Goal: Task Accomplishment & Management: Manage account settings

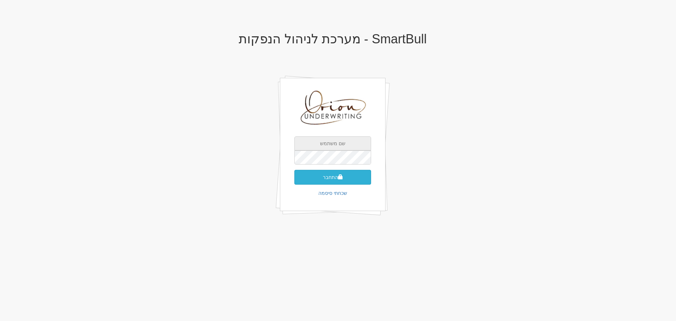
type input "[EMAIL_ADDRESS][DOMAIN_NAME]"
click at [336, 173] on button "התחבר" at bounding box center [332, 177] width 77 height 15
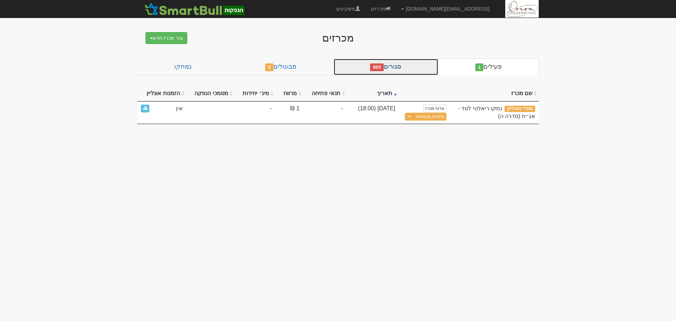
click at [411, 67] on link "סגורים 803" at bounding box center [385, 66] width 105 height 17
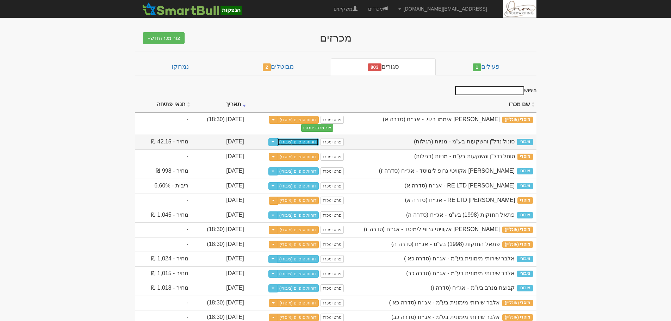
click at [319, 138] on link "דוחות סופיים (ציבורי)" at bounding box center [298, 142] width 42 height 8
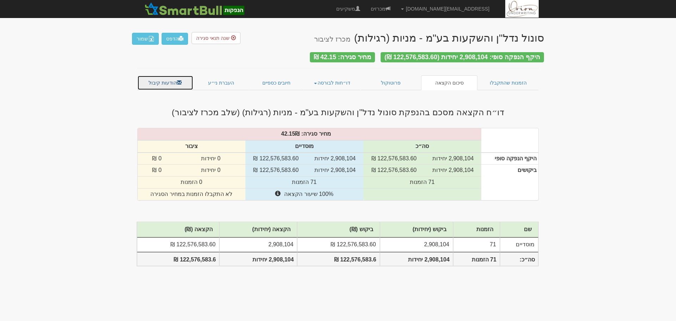
click at [155, 80] on link "הודעות קיבול" at bounding box center [165, 82] width 56 height 15
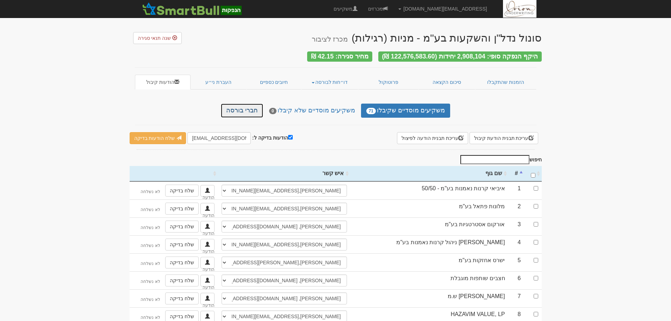
click at [246, 108] on link "חברי בורסה" at bounding box center [242, 111] width 42 height 14
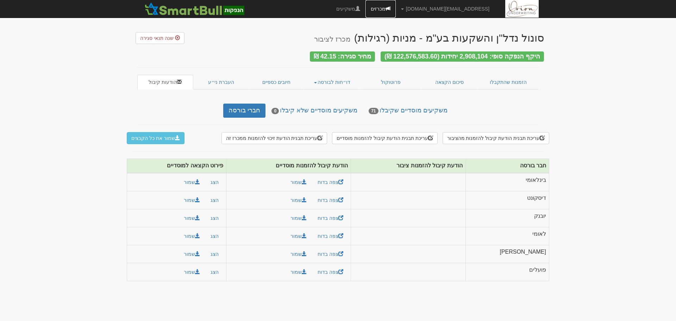
click at [396, 5] on link "מכרזים" at bounding box center [380, 9] width 30 height 18
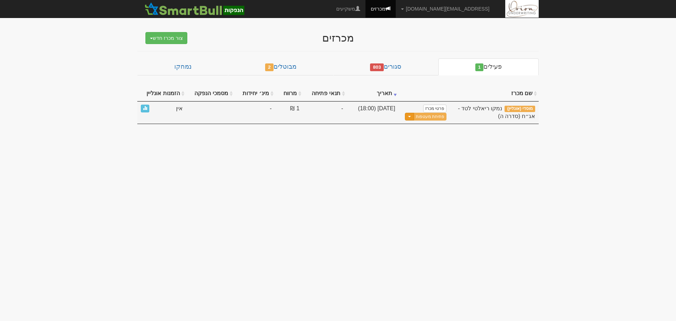
click at [410, 116] on button "Toggle Dropdown" at bounding box center [409, 117] width 9 height 8
click at [412, 127] on link "עדכן שעת סיום מכרז" at bounding box center [413, 128] width 67 height 9
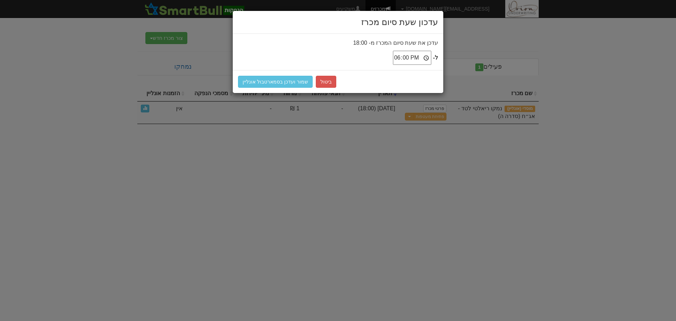
click at [418, 56] on input "18:00" at bounding box center [412, 58] width 38 height 14
type input "17:00"
click at [282, 79] on button "שמור ועדכן בסמארטבול אונליין" at bounding box center [275, 82] width 75 height 12
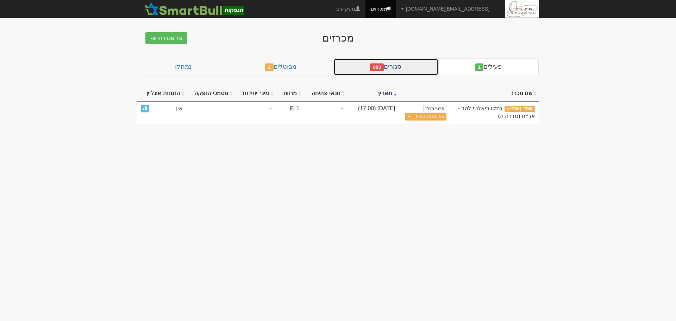
click at [397, 64] on link "סגורים 803" at bounding box center [385, 66] width 105 height 17
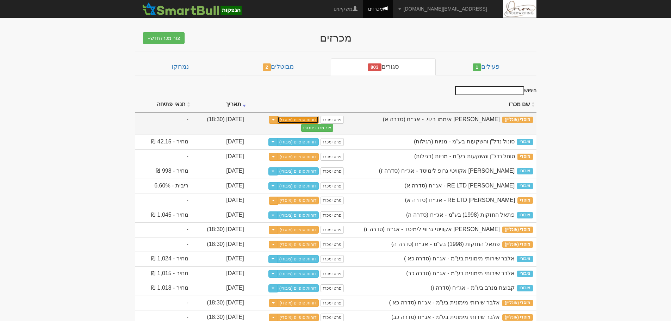
click at [319, 121] on link "דוחות סופיים (מוסדי)" at bounding box center [298, 120] width 42 height 8
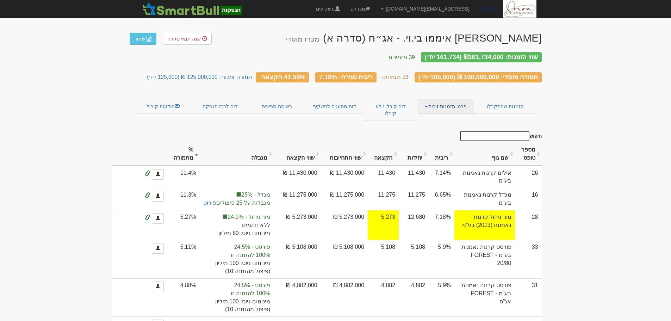
click at [438, 101] on link "פרטי הזמנות זוכות" at bounding box center [445, 106] width 57 height 15
click at [445, 115] on link "אנשי קשר וחשבונות" at bounding box center [446, 119] width 56 height 9
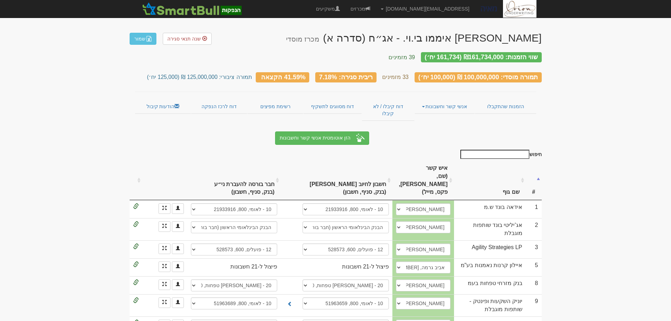
drag, startPoint x: 0, startPoint y: 0, endPoint x: 617, endPoint y: 157, distance: 636.9
click at [162, 103] on link "הודעות קיבול" at bounding box center [163, 106] width 56 height 15
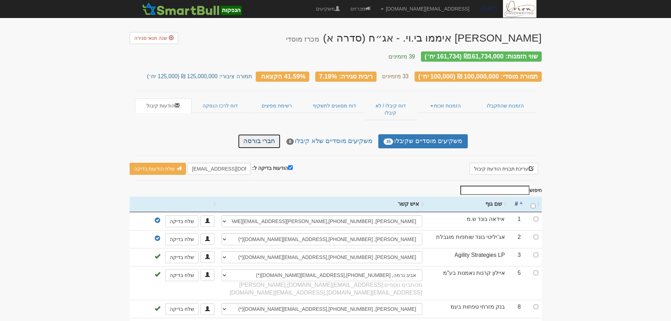
click at [264, 134] on link "חברי בורסה" at bounding box center [259, 141] width 42 height 14
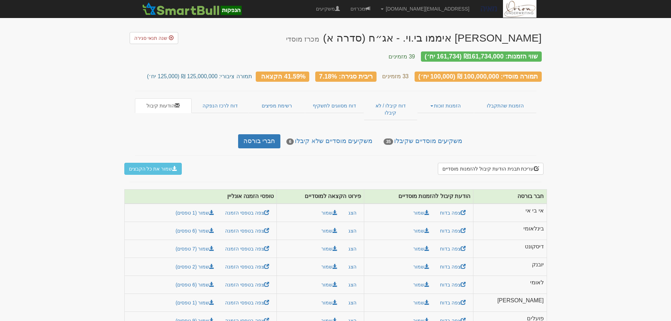
scroll to position [3, 0]
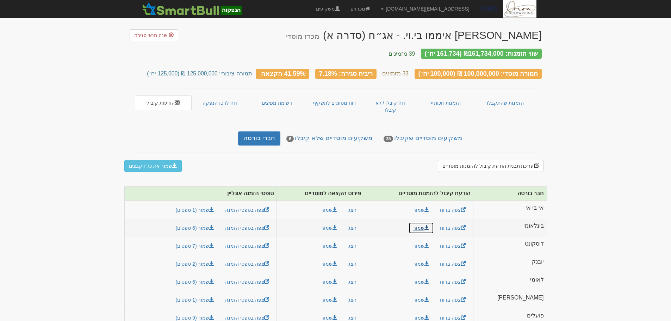
click at [434, 222] on link "שמור" at bounding box center [420, 228] width 25 height 12
click at [342, 222] on button "שמור" at bounding box center [329, 228] width 25 height 12
click at [218, 222] on link "שמור (6 טפסים)" at bounding box center [195, 228] width 48 height 12
click at [429, 261] on span at bounding box center [426, 263] width 5 height 5
click at [342, 258] on button "שמור" at bounding box center [329, 264] width 25 height 12
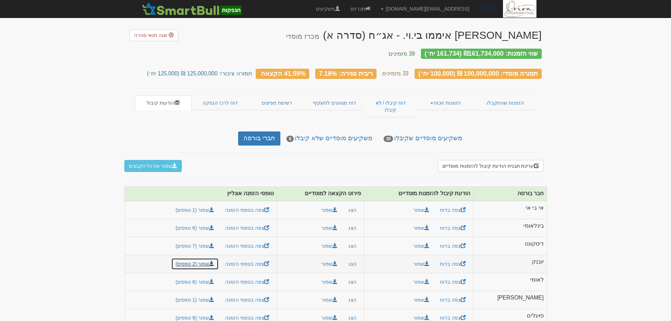
click at [219, 258] on link "שמור (2 טפסים)" at bounding box center [195, 264] width 48 height 12
click at [434, 294] on link "שמור" at bounding box center [420, 300] width 25 height 12
click at [340, 294] on button "שמור" at bounding box center [329, 300] width 25 height 12
click at [208, 294] on link "שמור (1 טפסים)" at bounding box center [195, 300] width 48 height 12
click at [434, 312] on link "שמור" at bounding box center [420, 318] width 25 height 12
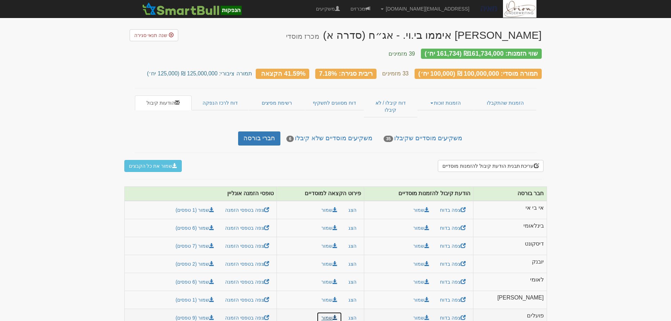
click at [337, 312] on button "שמור" at bounding box center [329, 318] width 25 height 12
click at [214, 315] on span at bounding box center [211, 317] width 5 height 5
drag, startPoint x: 221, startPoint y: 267, endPoint x: 256, endPoint y: 298, distance: 46.6
